Goal: Find specific page/section: Find specific page/section

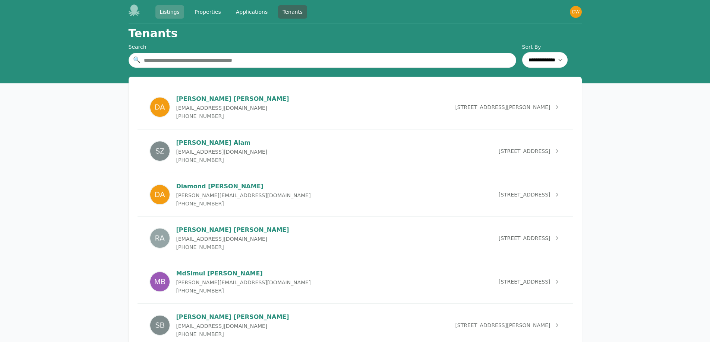
click at [174, 12] on link "Listings" at bounding box center [169, 11] width 29 height 13
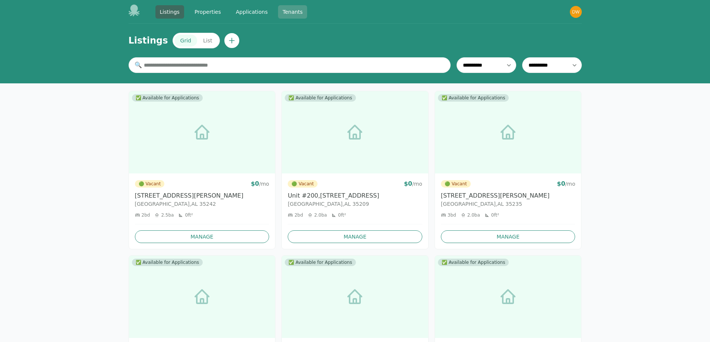
click at [295, 11] on link "Tenants" at bounding box center [292, 11] width 29 height 13
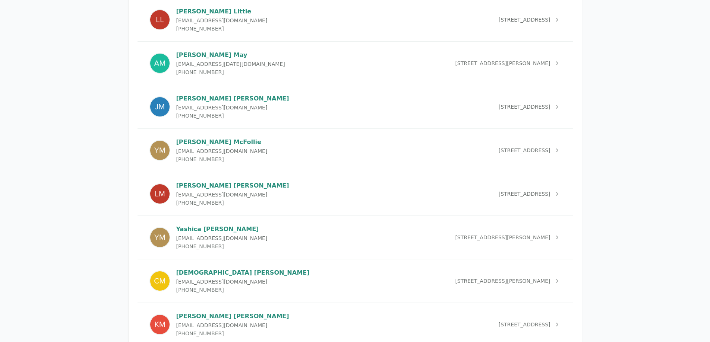
scroll to position [1714, 0]
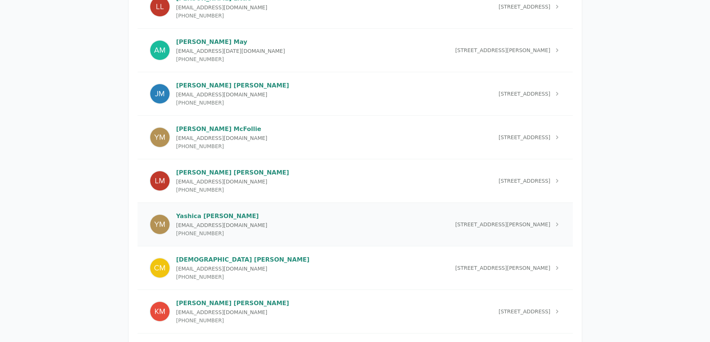
click at [208, 220] on p "[PERSON_NAME]" at bounding box center [221, 216] width 91 height 9
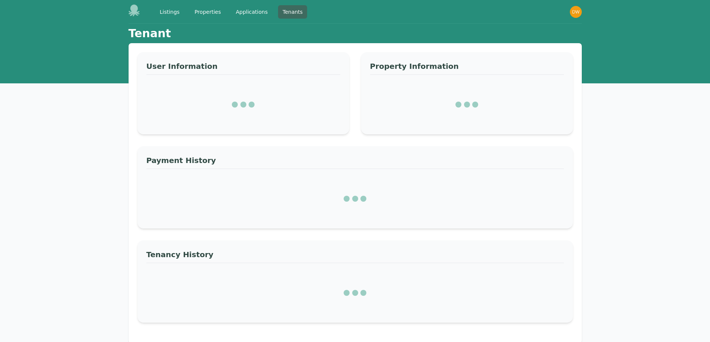
select select "*"
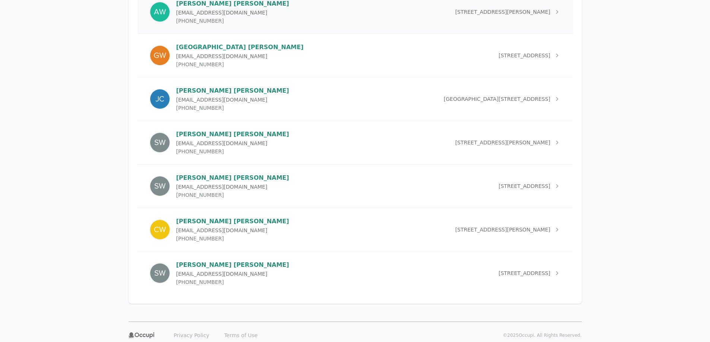
scroll to position [3565, 0]
